Goal: Book appointment/travel/reservation

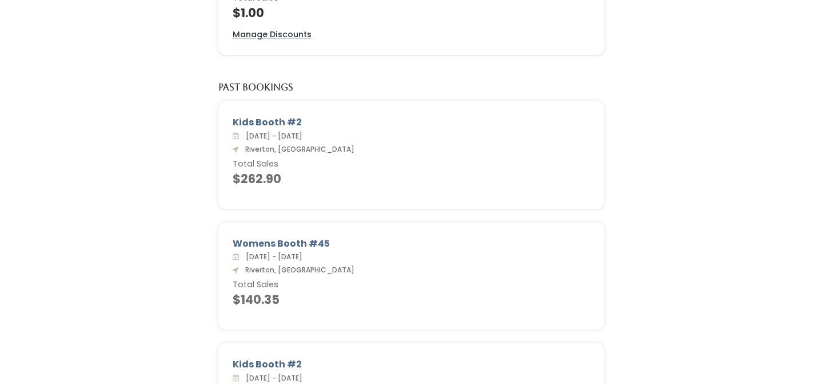
scroll to position [341, 0]
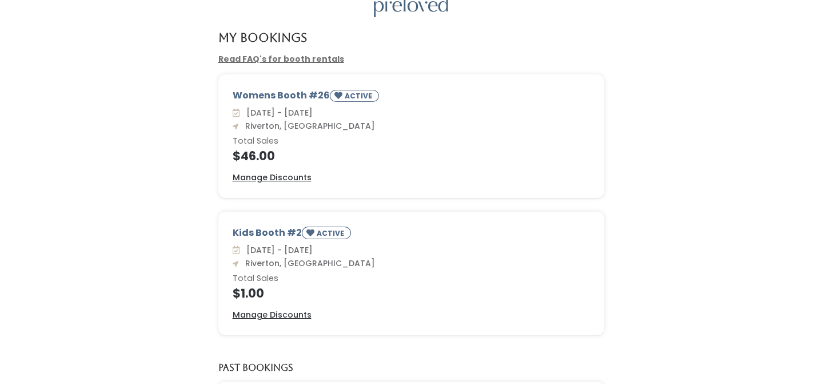
scroll to position [53, 0]
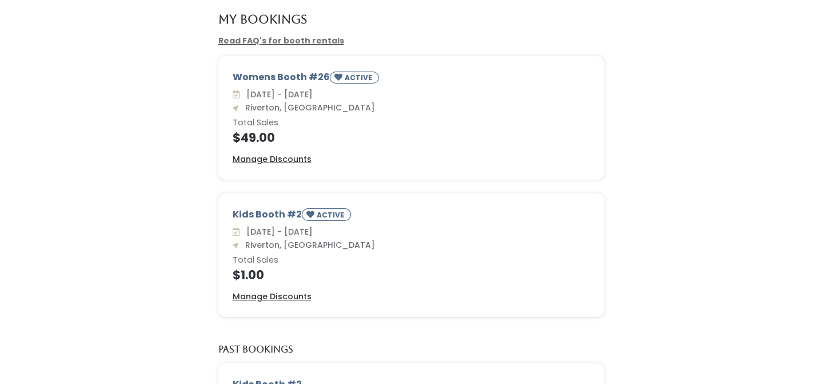
scroll to position [78, 0]
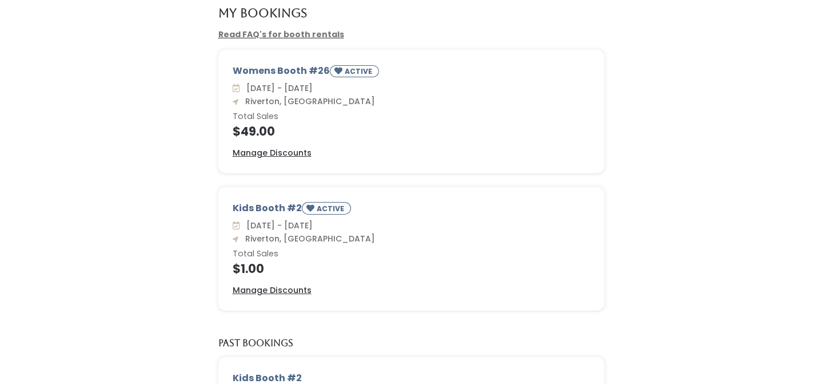
drag, startPoint x: 272, startPoint y: 262, endPoint x: 220, endPoint y: 262, distance: 52.0
click at [220, 262] on div "Kids Booth #2 ACTIVE Sat. Aug 30 - Fri. Sep 5 Riverton, Ut Total Sales $1.00 Ma…" at bounding box center [411, 248] width 385 height 122
drag, startPoint x: 282, startPoint y: 125, endPoint x: 202, endPoint y: 123, distance: 80.6
click at [202, 123] on div "Womens Booth #26 ACTIVE Sat. Aug 30 - Fri. Sep 5 Riverton, Ut Total Sales $49.0…" at bounding box center [410, 118] width 799 height 137
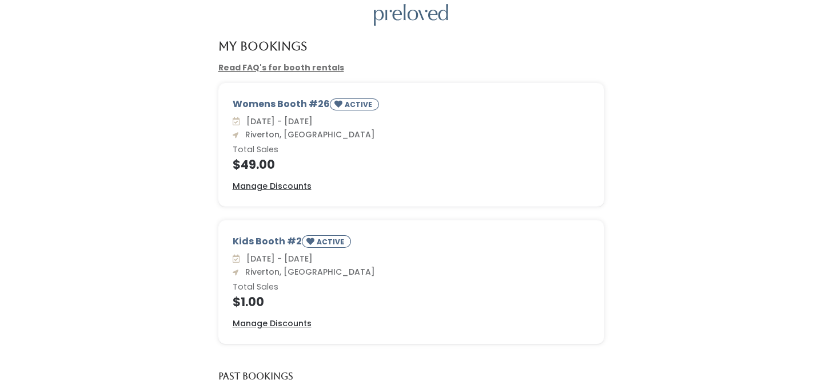
scroll to position [59, 0]
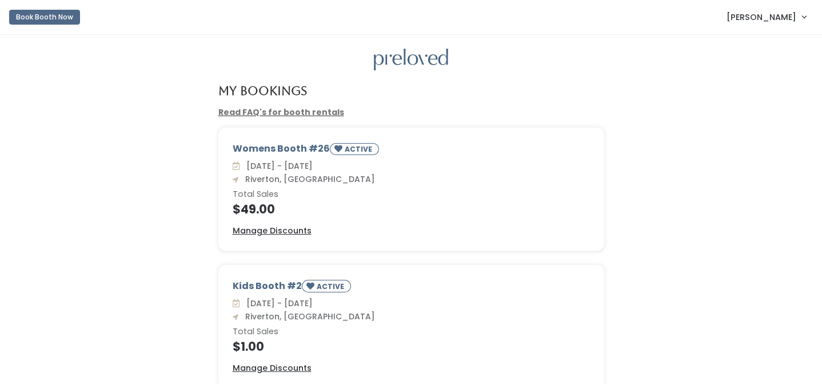
scroll to position [59, 0]
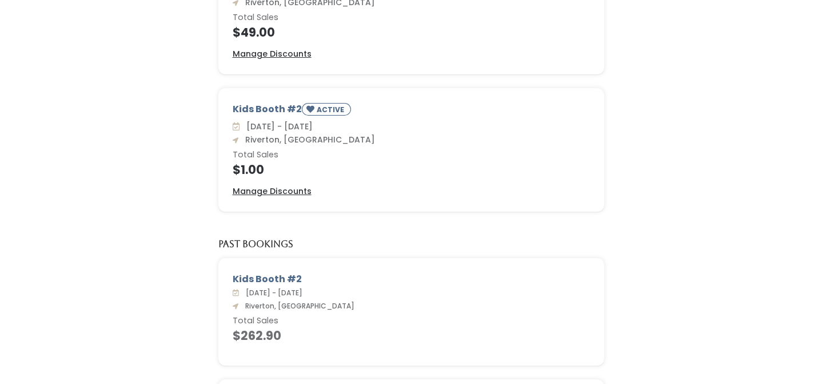
scroll to position [167, 0]
